Goal: Information Seeking & Learning: Learn about a topic

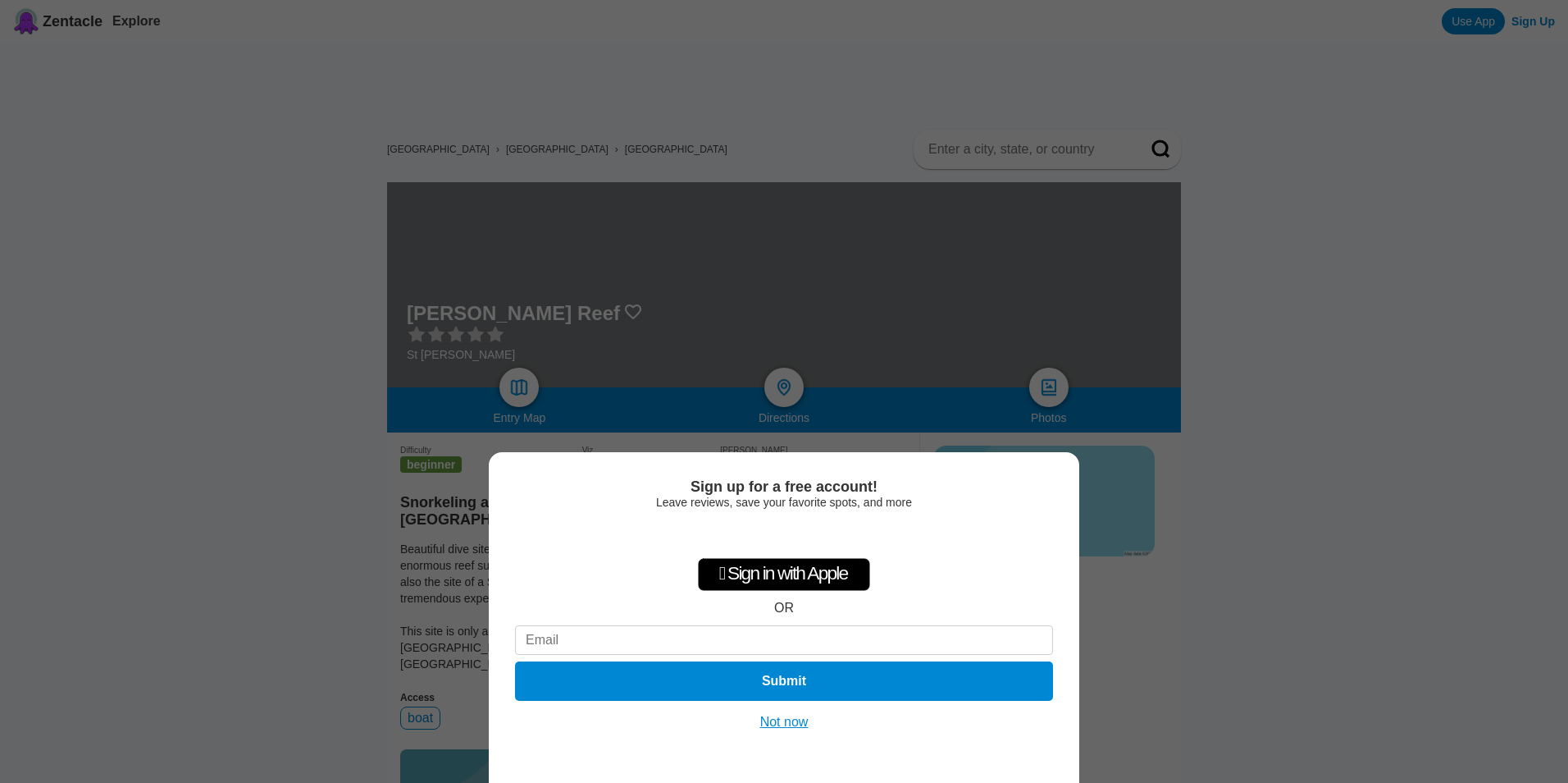
click at [1281, 550] on div "Sign up for a free account! Leave reviews, save your favorite spots, and more …" at bounding box center [784, 391] width 1568 height 783
drag, startPoint x: 787, startPoint y: 728, endPoint x: 818, endPoint y: 722, distance: 31.6
click at [788, 728] on button "Not now" at bounding box center [784, 721] width 58 height 16
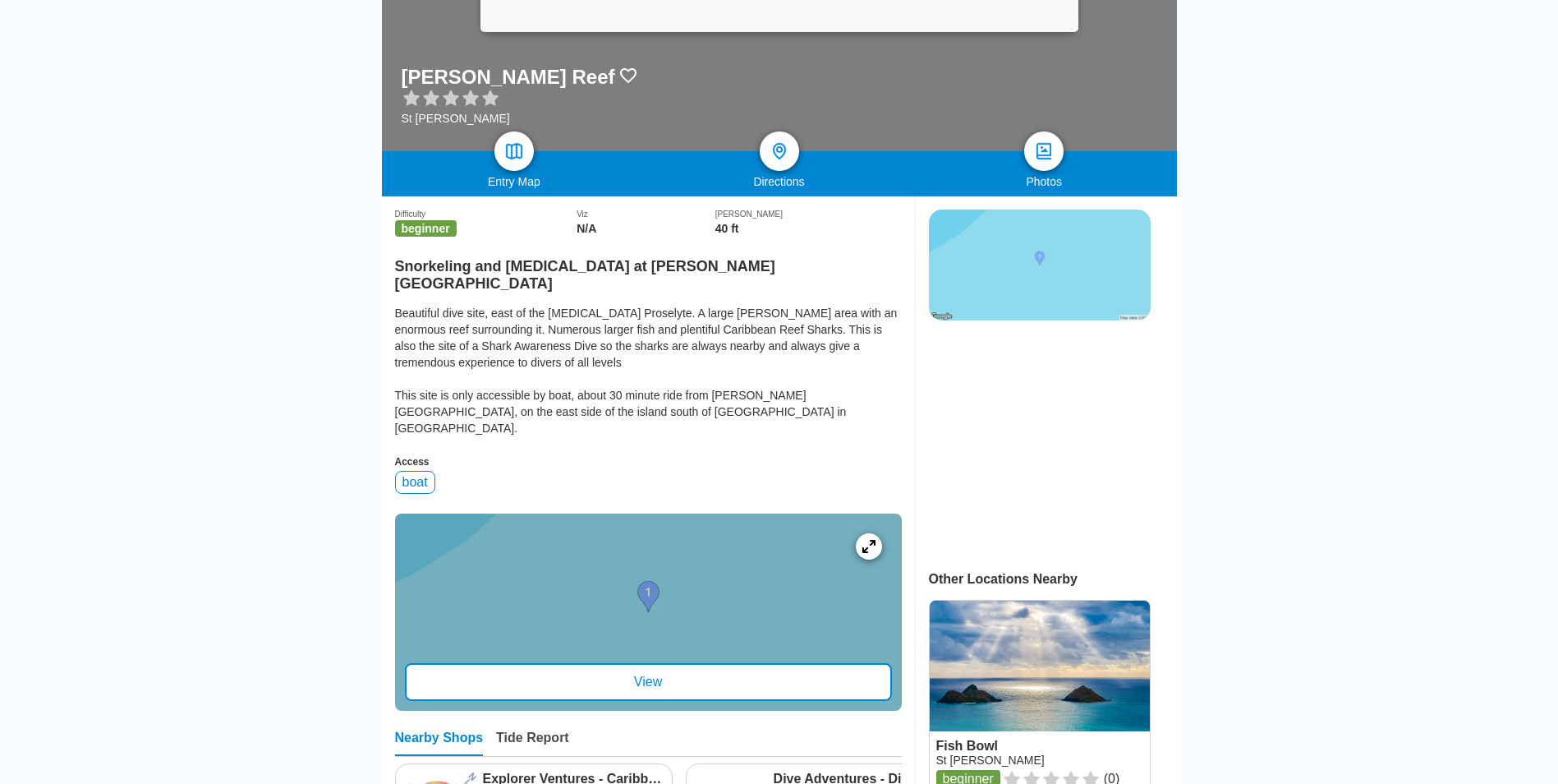
scroll to position [247, 0]
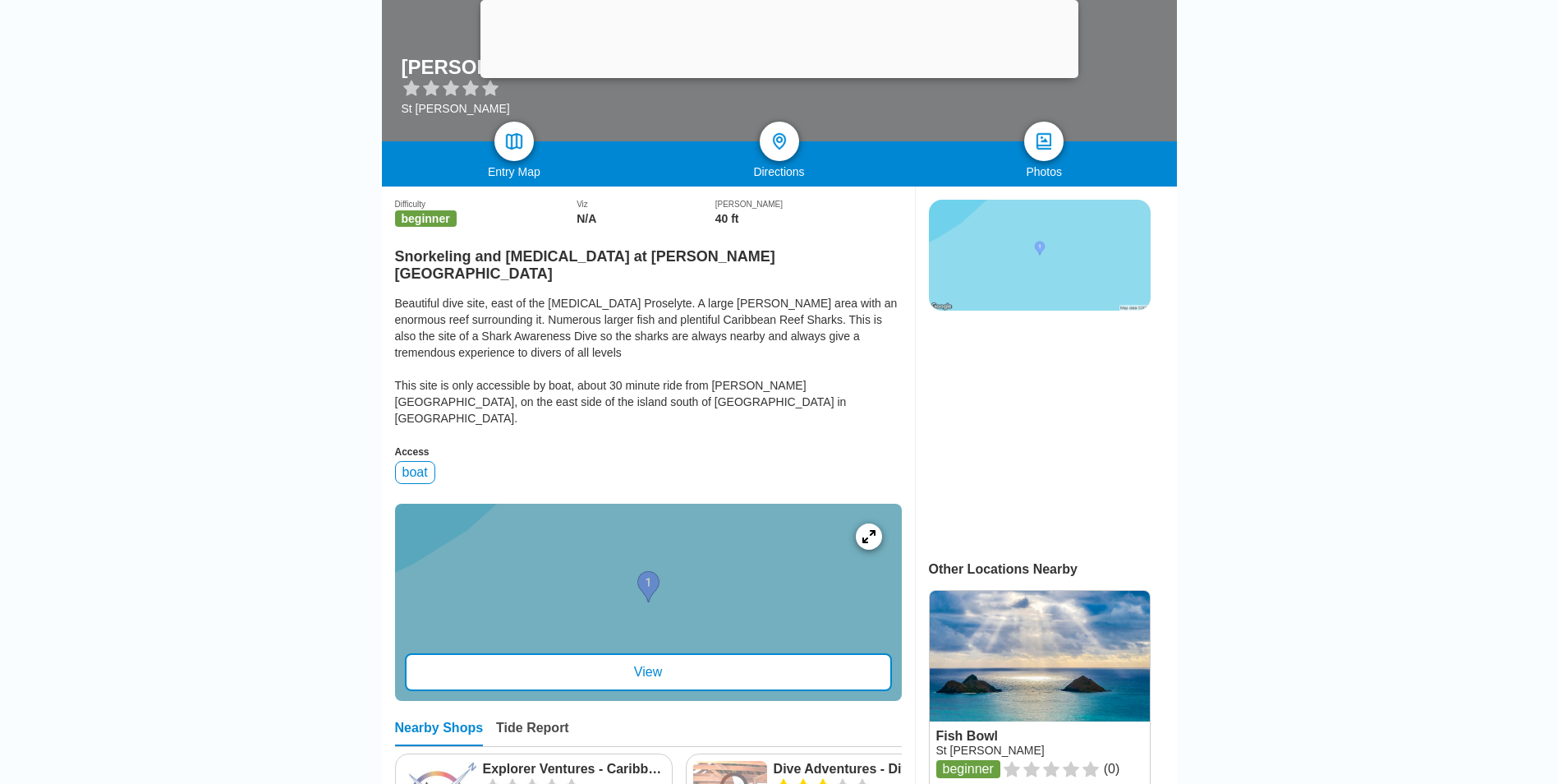
click at [705, 653] on div "View" at bounding box center [649, 672] width 487 height 38
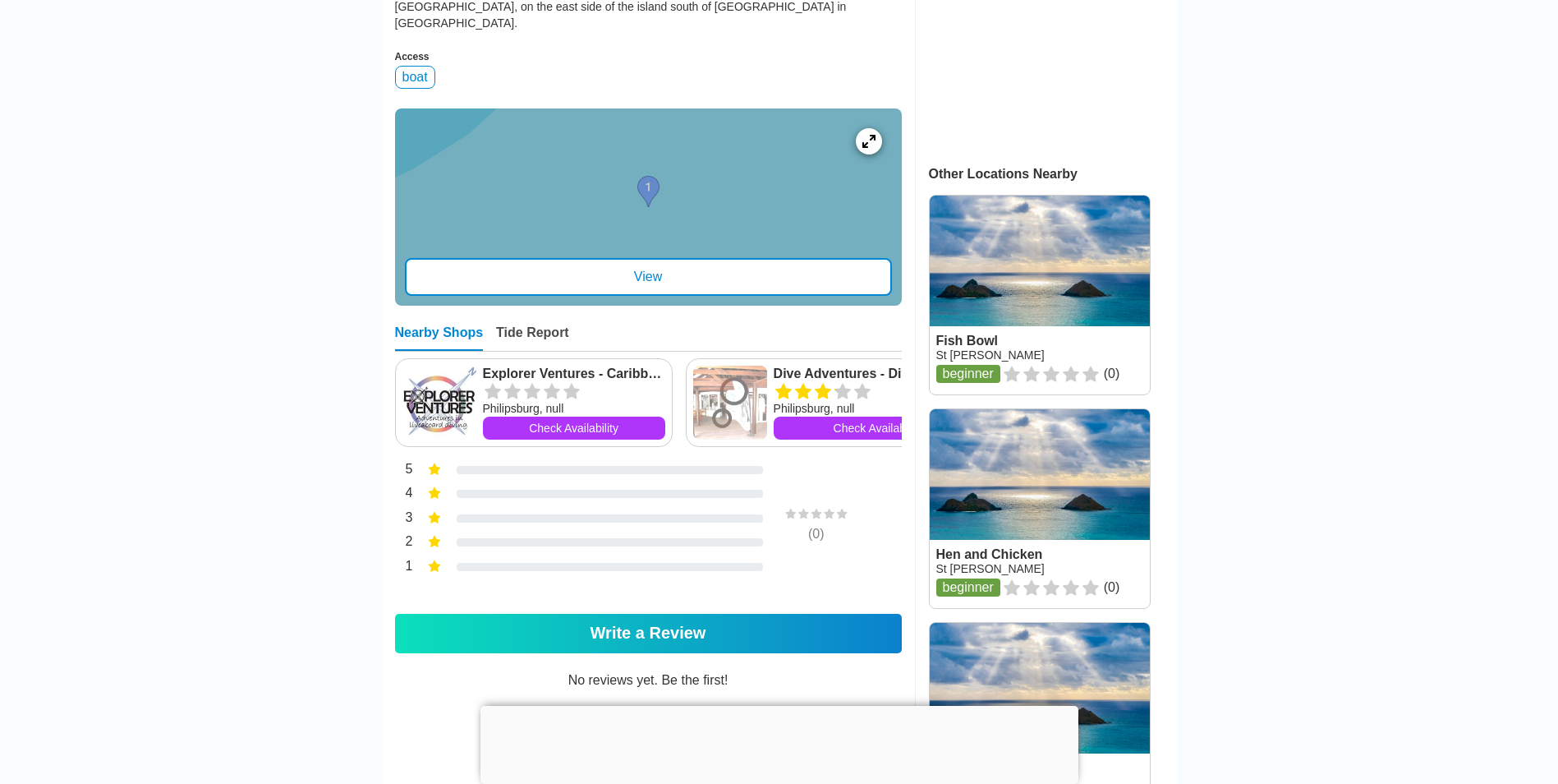
scroll to position [493, 0]
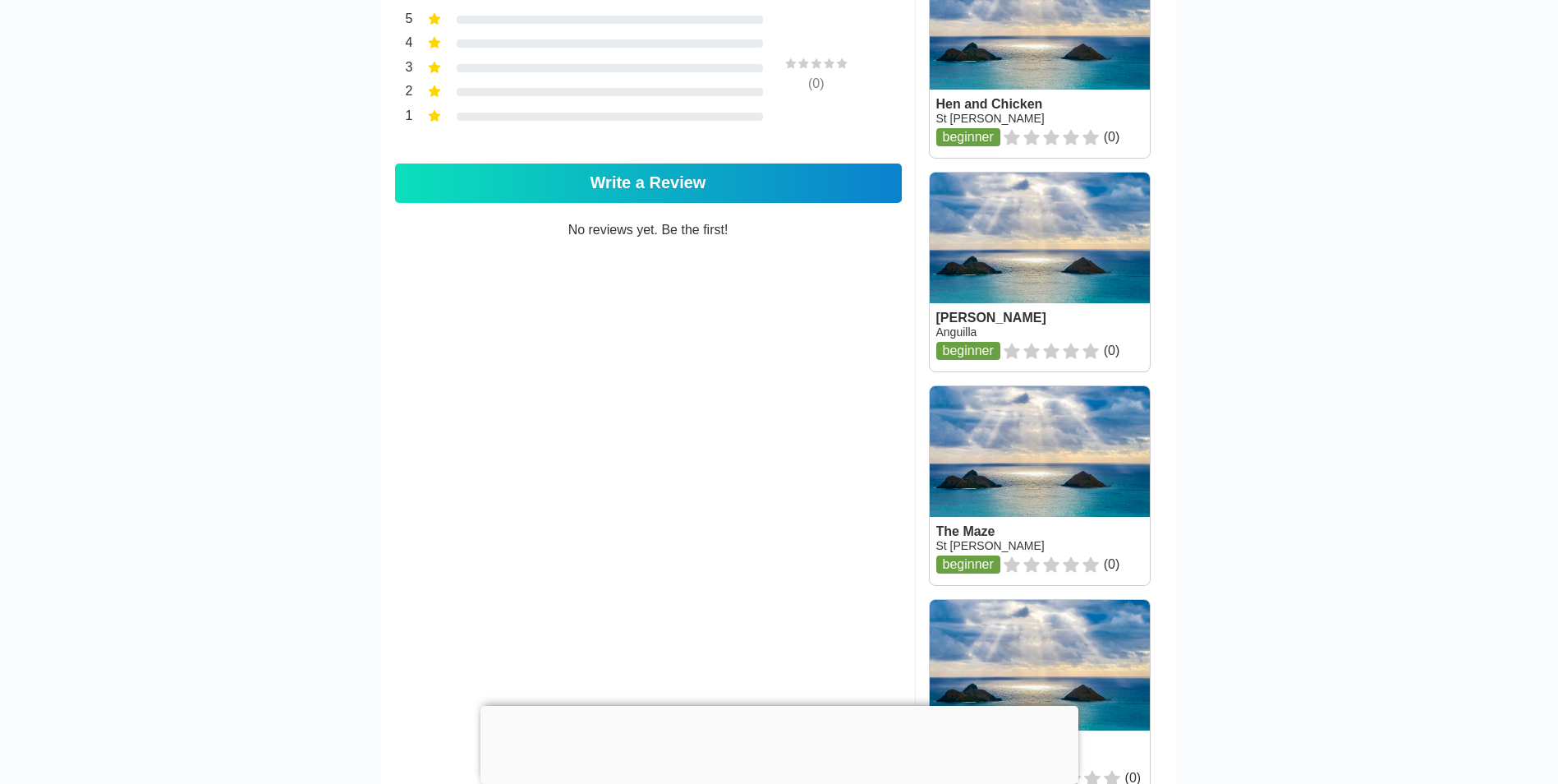
scroll to position [1150, 0]
